Goal: Information Seeking & Learning: Learn about a topic

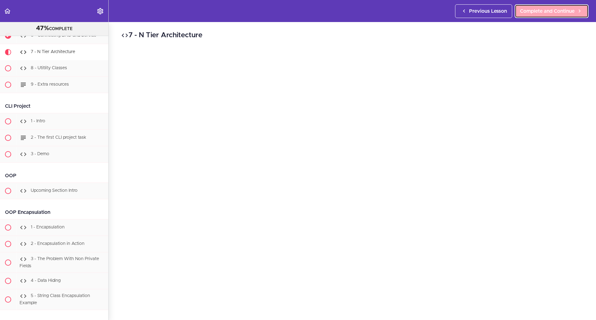
click at [546, 15] on span "Complete and Continue" at bounding box center [547, 10] width 55 height 7
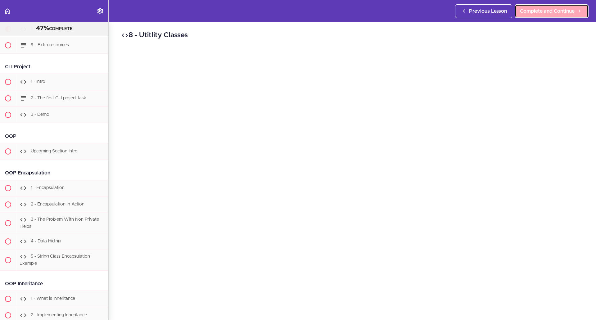
scroll to position [3456, 0]
click at [469, 41] on div "8 - Utitlity Classes Complete and Continue 1 - Follow us on LinkedIn 2 - Subscr…" at bounding box center [353, 171] width 488 height 298
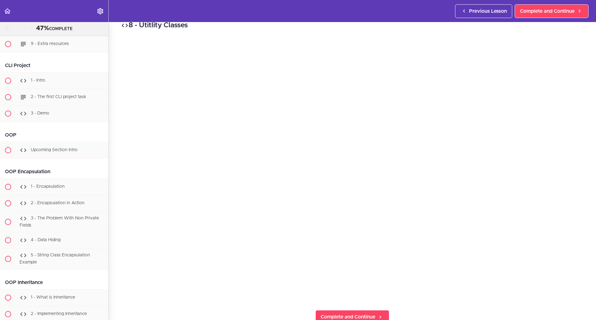
scroll to position [10, 0]
click at [264, 308] on section "Java Master Class 47% COMPLETE Course Intro 1 - Intro 2 - Practice Practice Pra…" at bounding box center [298, 171] width 596 height 298
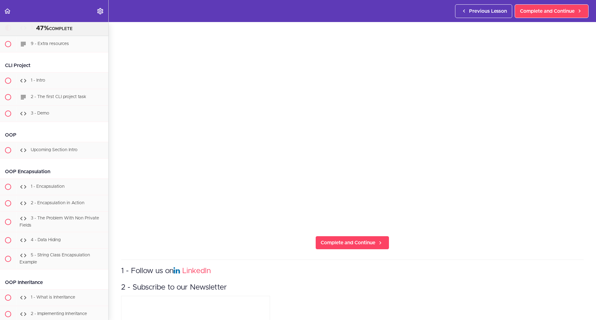
scroll to position [85, 0]
click at [332, 240] on span "Complete and Continue" at bounding box center [348, 242] width 55 height 7
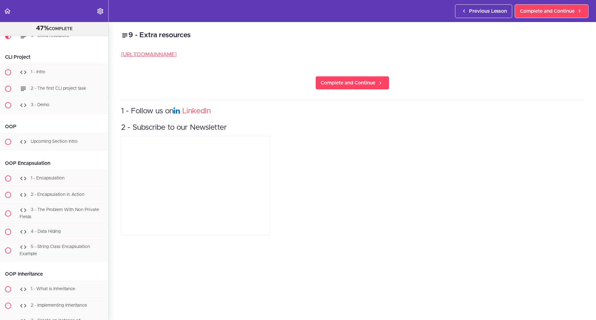
scroll to position [3472, 0]
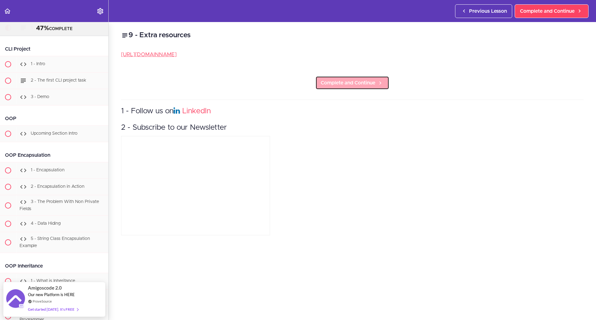
click at [321, 82] on span "Complete and Continue" at bounding box center [348, 82] width 55 height 7
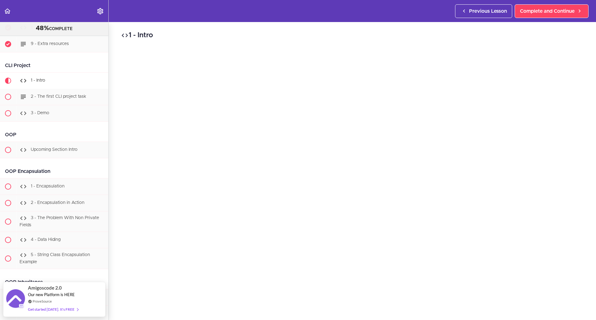
scroll to position [3435, 0]
